Goal: Check status: Check status

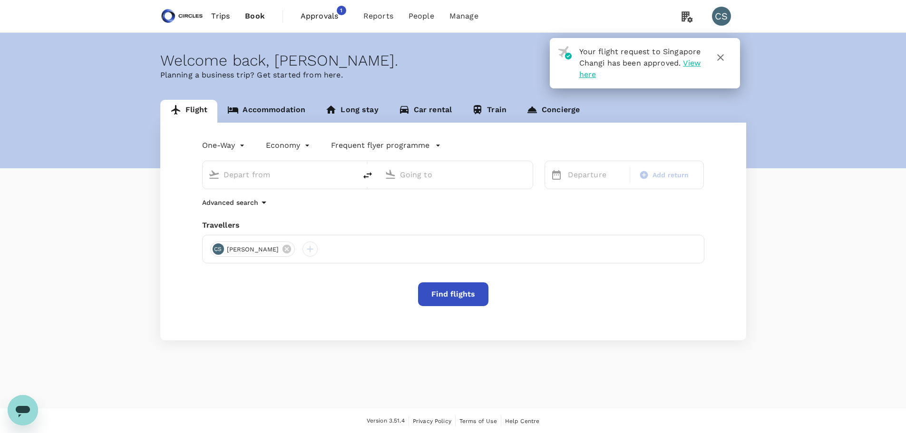
type input "[GEOGRAPHIC_DATA], [GEOGRAPHIC_DATA] (any)"
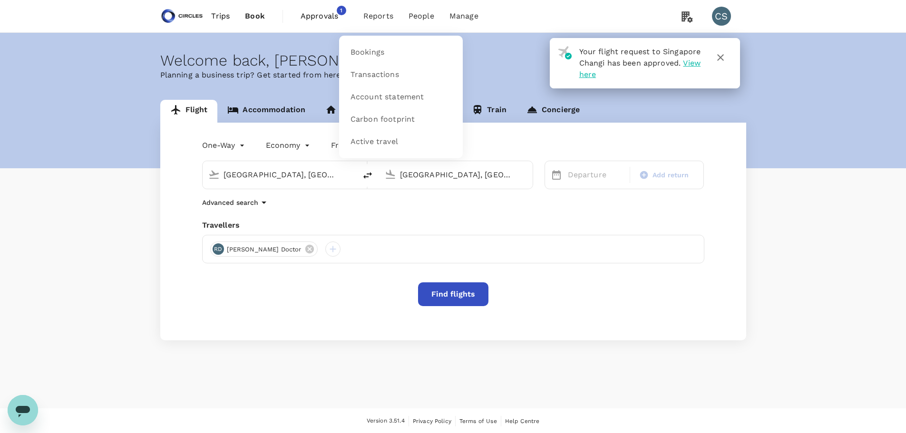
click at [372, 16] on span "Reports" at bounding box center [378, 15] width 30 height 11
click at [371, 44] on link "Bookings" at bounding box center [401, 52] width 112 height 22
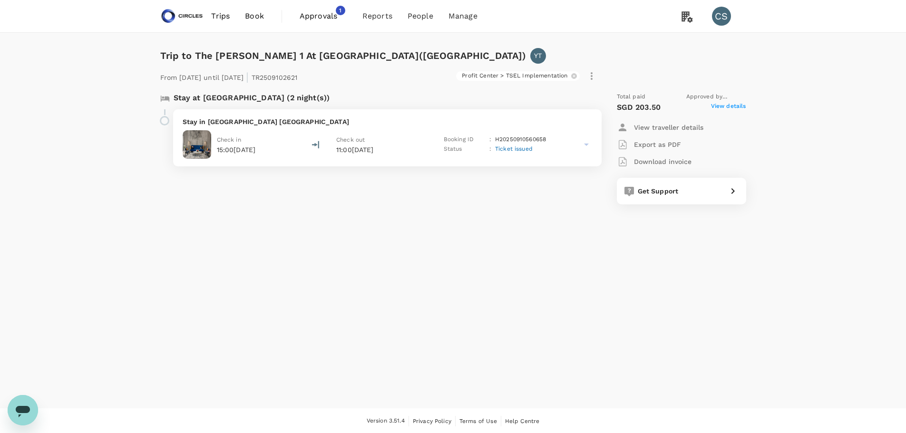
click at [585, 144] on icon at bounding box center [586, 144] width 11 height 11
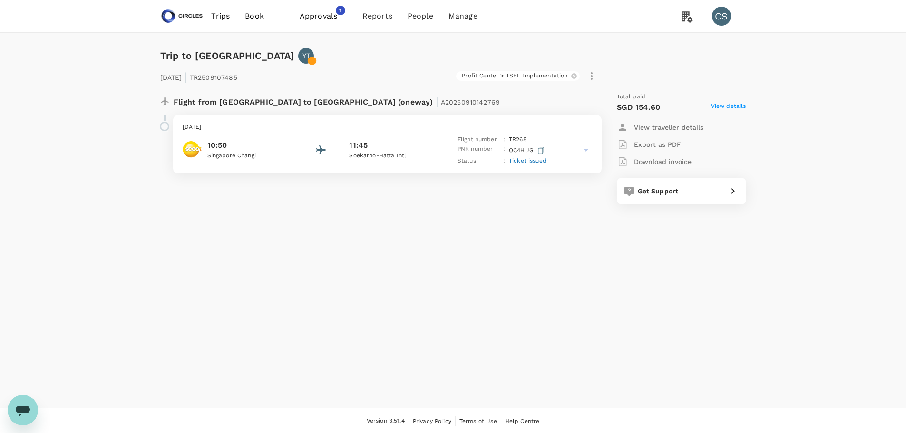
click at [580, 150] on icon at bounding box center [585, 150] width 11 height 11
click at [594, 148] on div "Friday, 19 Sep 2025 19:20 Soekarno-Hatta Intl Terminal 3 22:05 Singapore Changi…" at bounding box center [387, 144] width 429 height 59
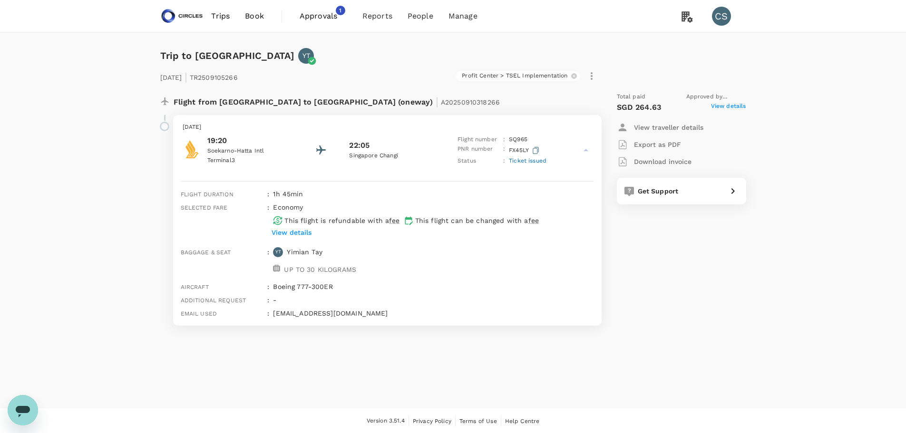
click at [725, 110] on span "View details" at bounding box center [728, 107] width 35 height 11
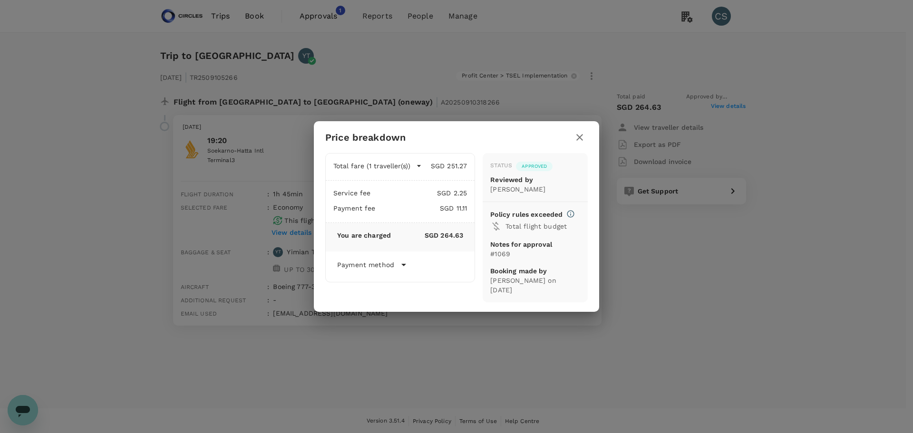
click at [585, 141] on icon "button" at bounding box center [579, 137] width 11 height 11
